Goal: Task Accomplishment & Management: Manage account settings

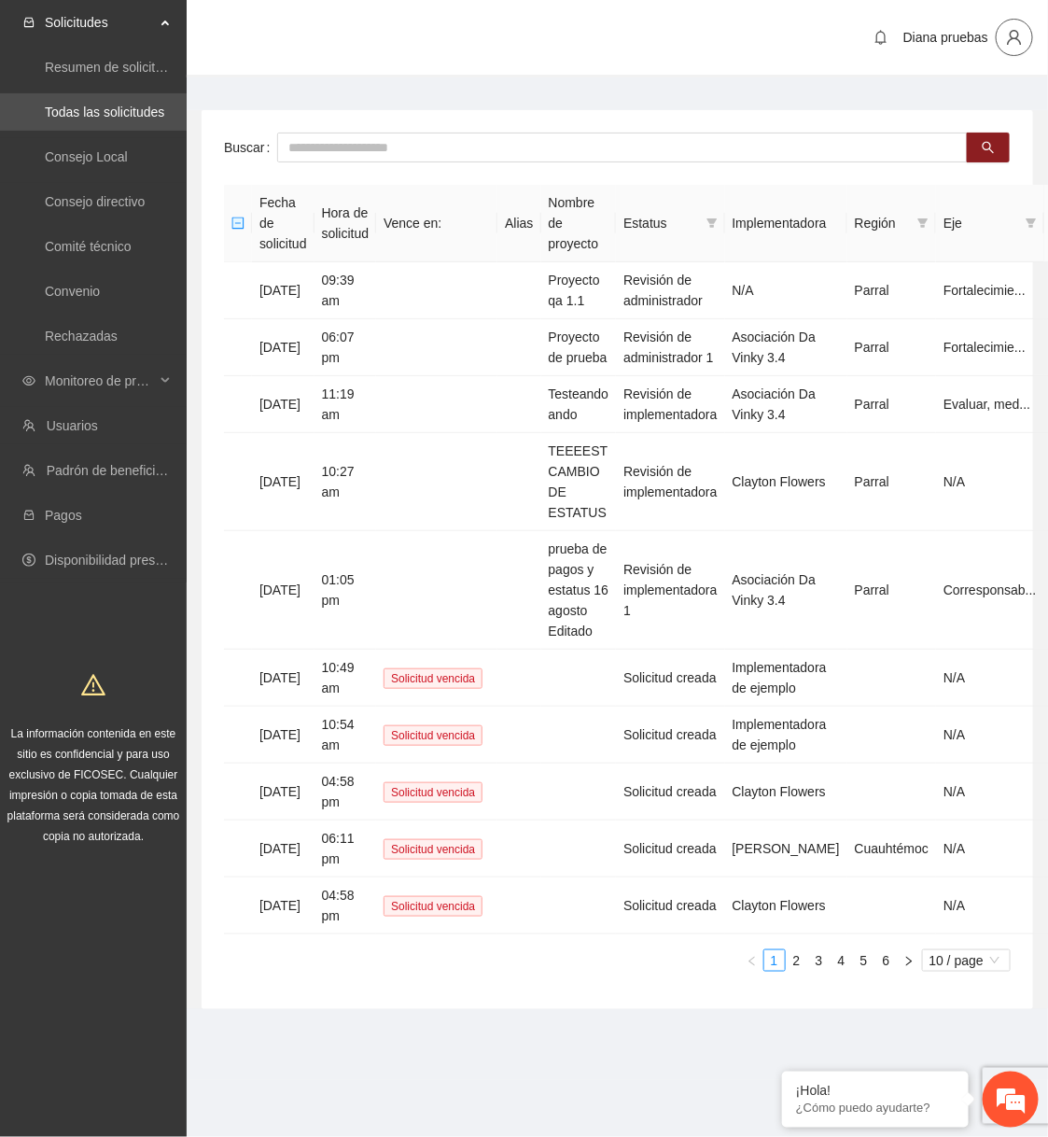
click at [831, 45] on icon "user" at bounding box center [1014, 37] width 17 height 17
click at [831, 158] on span "Cerrar sesión" at bounding box center [1032, 157] width 50 height 41
